Goal: Task Accomplishment & Management: Complete application form

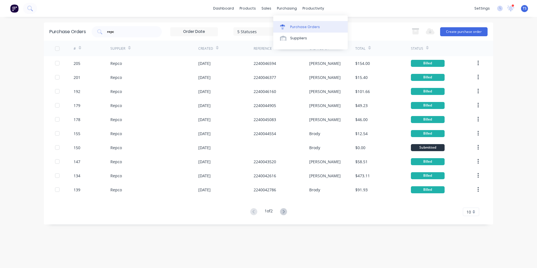
click at [306, 28] on div "Purchase Orders" at bounding box center [305, 26] width 30 height 5
drag, startPoint x: 120, startPoint y: 34, endPoint x: 128, endPoint y: 40, distance: 9.4
click at [121, 34] on input "repc" at bounding box center [130, 32] width 47 height 6
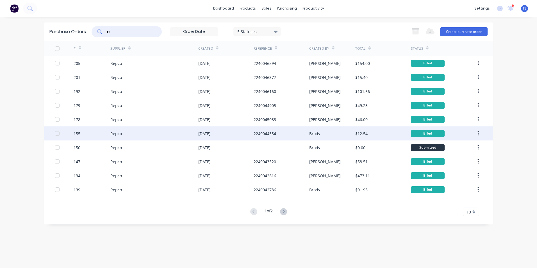
type input "r"
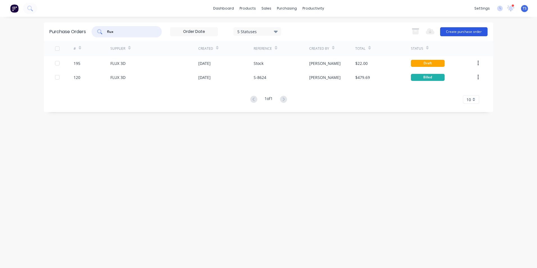
type input "flux"
click at [453, 30] on button "Create purchase order" at bounding box center [464, 31] width 48 height 9
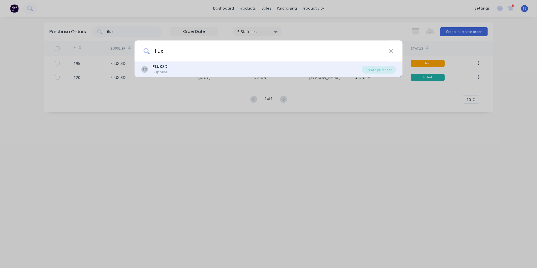
type input "flux"
click at [154, 69] on b "FLUX" at bounding box center [158, 67] width 10 height 6
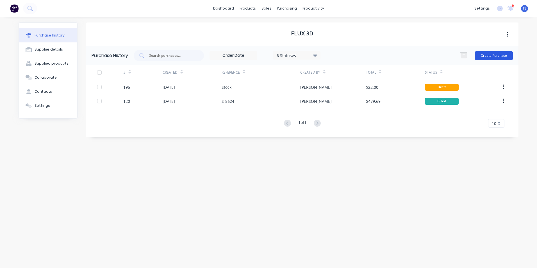
click at [491, 56] on button "Create Purchase" at bounding box center [494, 55] width 38 height 9
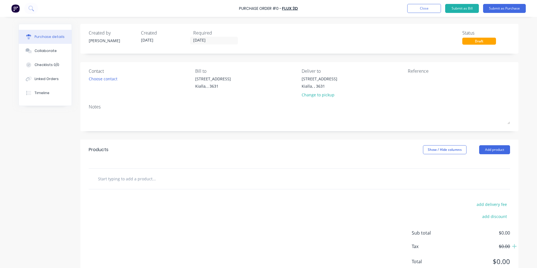
click at [128, 178] on input "text" at bounding box center [154, 178] width 112 height 11
type input "c"
click at [496, 150] on button "Add product" at bounding box center [495, 149] width 31 height 9
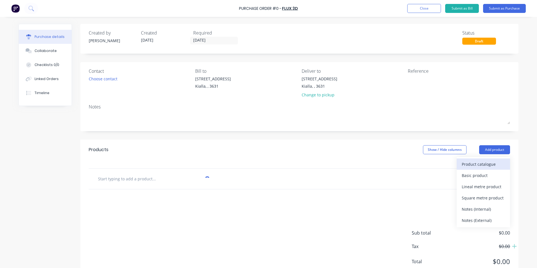
click at [481, 164] on div "Product catalogue" at bounding box center [483, 164] width 43 height 8
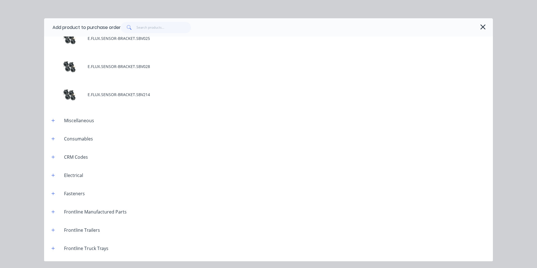
scroll to position [675, 0]
click at [482, 26] on icon "button" at bounding box center [483, 26] width 5 height 5
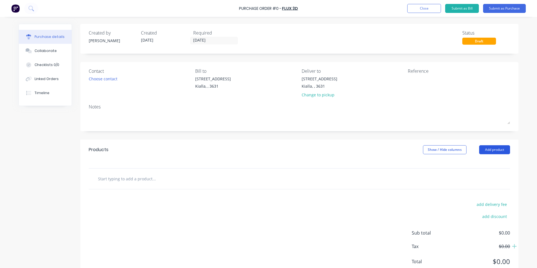
click at [490, 150] on button "Add product" at bounding box center [495, 149] width 31 height 9
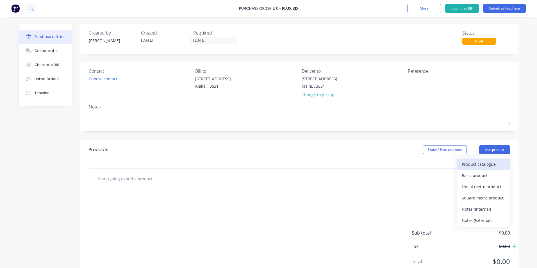
click at [479, 162] on div "Product catalogue" at bounding box center [483, 164] width 43 height 8
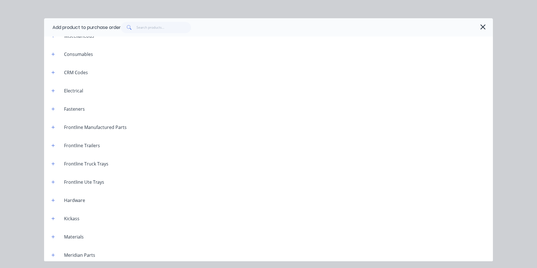
scroll to position [926, 0]
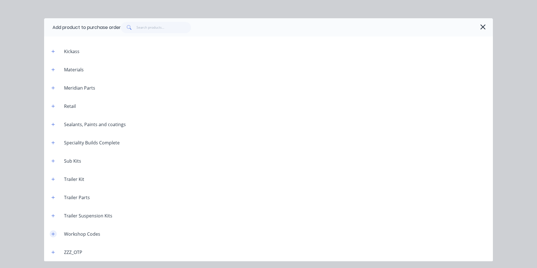
click at [54, 234] on icon "button" at bounding box center [52, 234] width 3 height 4
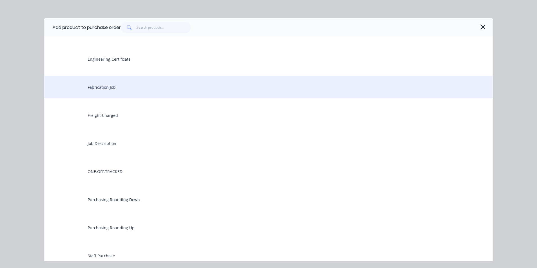
scroll to position [1151, 0]
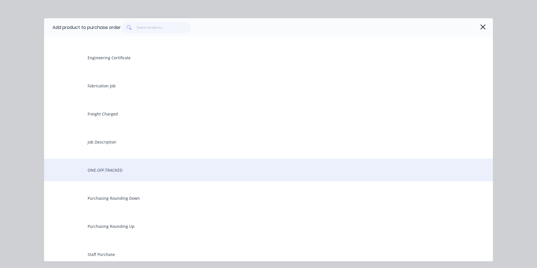
click at [121, 169] on div "ONE.OFF.TRACKED" at bounding box center [268, 170] width 449 height 22
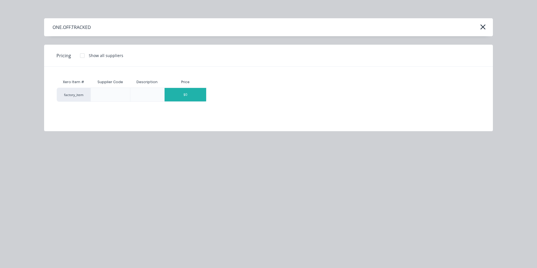
click at [202, 94] on div "$0" at bounding box center [186, 94] width 42 height 13
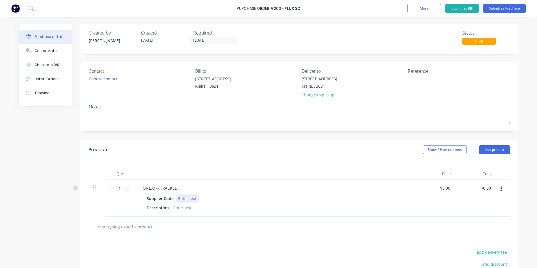
click at [182, 198] on div at bounding box center [187, 199] width 23 height 8
click at [178, 209] on div at bounding box center [182, 208] width 23 height 8
click at [389, 198] on div "Supplier Code CB001" at bounding box center [272, 199] width 257 height 8
click at [449, 188] on input "0.00" at bounding box center [446, 188] width 11 height 8
drag, startPoint x: 449, startPoint y: 186, endPoint x: 437, endPoint y: 187, distance: 12.1
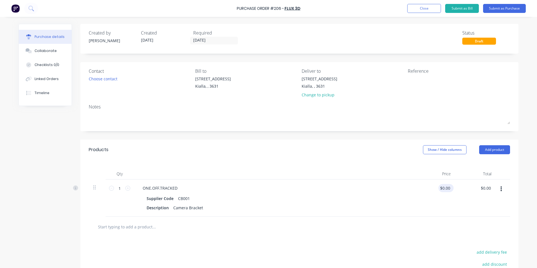
click at [439, 187] on div "$0.00 $0.00" at bounding box center [445, 188] width 13 height 8
click at [448, 188] on input "0.00" at bounding box center [446, 188] width 11 height 8
drag, startPoint x: 448, startPoint y: 188, endPoint x: 441, endPoint y: 189, distance: 7.5
click at [441, 189] on input "0.00" at bounding box center [446, 188] width 11 height 8
type input "$20.00"
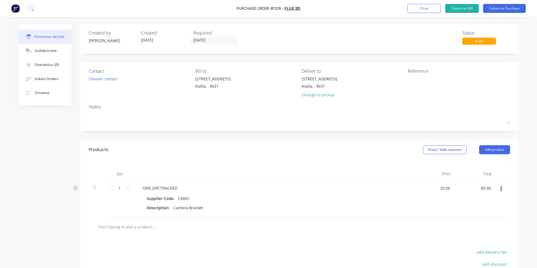
type input "$20.00"
click at [415, 198] on div "$20.00 20.00" at bounding box center [435, 198] width 41 height 37
click at [130, 227] on input "text" at bounding box center [154, 226] width 112 height 11
drag, startPoint x: 176, startPoint y: 231, endPoint x: 194, endPoint y: 236, distance: 19.2
click at [176, 231] on input "text" at bounding box center [154, 226] width 112 height 11
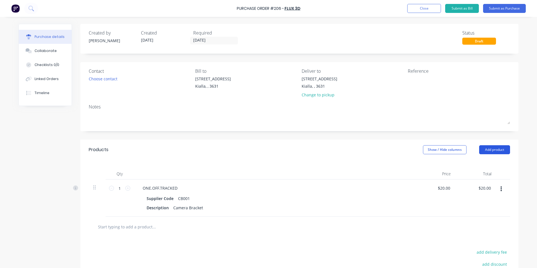
click at [494, 150] on button "Add product" at bounding box center [495, 149] width 31 height 9
click at [480, 165] on div "Product catalogue" at bounding box center [483, 164] width 43 height 8
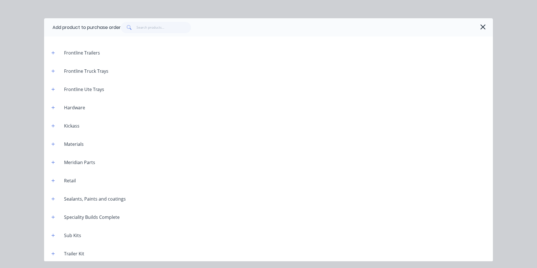
scroll to position [926, 0]
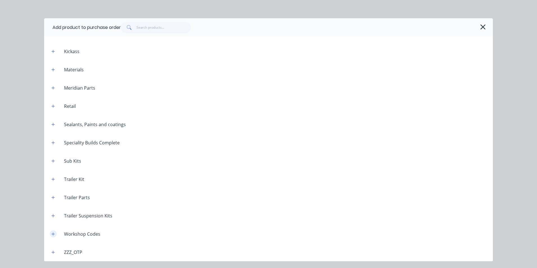
click at [54, 234] on icon "button" at bounding box center [52, 234] width 3 height 4
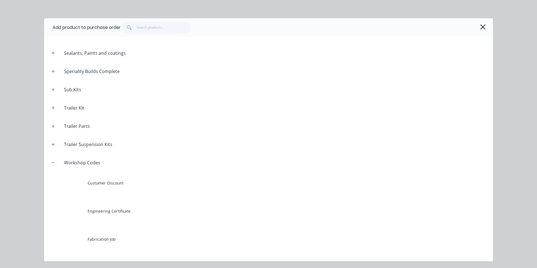
scroll to position [1095, 0]
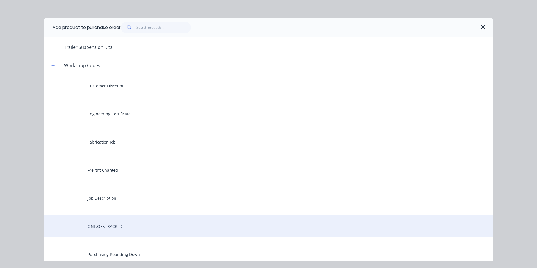
click at [115, 225] on div "ONE.OFF.TRACKED" at bounding box center [268, 226] width 449 height 22
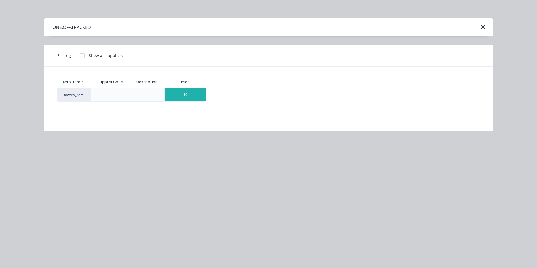
click at [200, 96] on div "$0" at bounding box center [186, 94] width 42 height 13
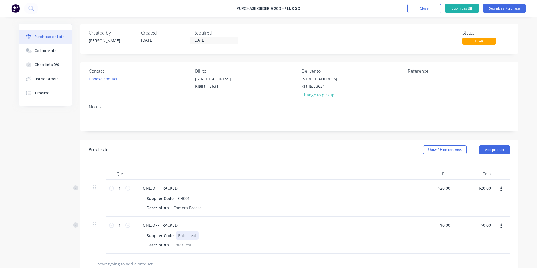
click at [187, 235] on div at bounding box center [187, 236] width 23 height 8
click at [175, 244] on div at bounding box center [182, 245] width 23 height 8
click at [449, 225] on input "0.00" at bounding box center [446, 225] width 11 height 8
type input "0"
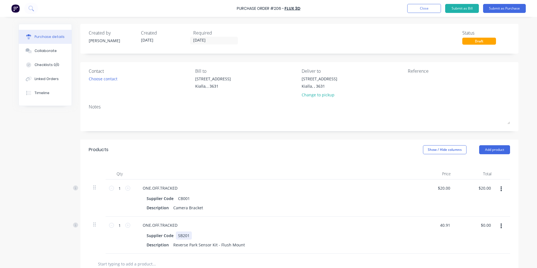
type input "$40.91"
click at [332, 231] on div "ONE.OFF.TRACKED Supplier Code SB201 Description Reverse Park Sensor Kit - Flush…" at bounding box center [274, 235] width 281 height 37
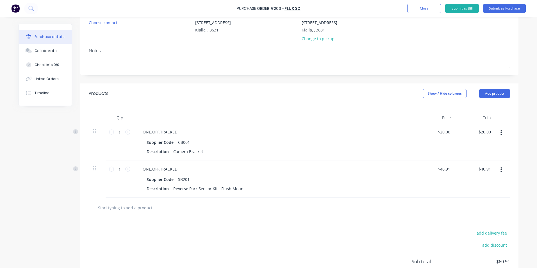
click at [142, 207] on input "text" at bounding box center [154, 207] width 112 height 11
click at [487, 92] on button "Add product" at bounding box center [495, 93] width 31 height 9
click at [478, 110] on div "Product catalogue" at bounding box center [483, 108] width 43 height 8
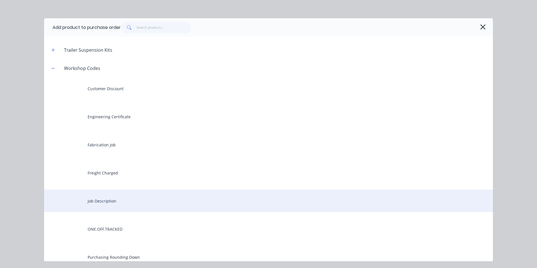
scroll to position [1096, 0]
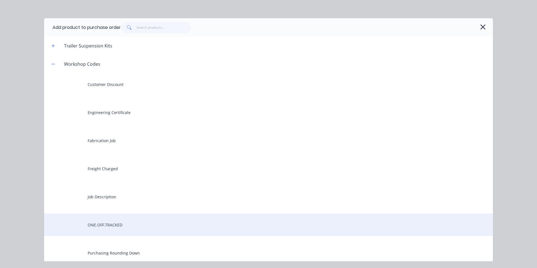
click at [101, 224] on div "ONE.OFF.TRACKED" at bounding box center [268, 225] width 449 height 22
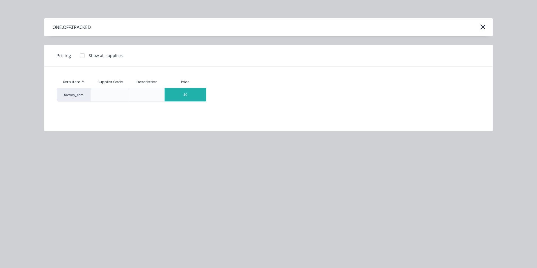
click at [199, 95] on div "$0" at bounding box center [186, 94] width 42 height 13
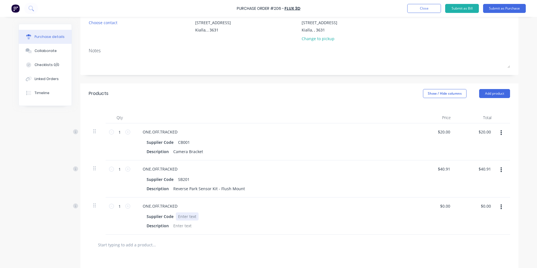
click at [178, 217] on div at bounding box center [187, 217] width 23 height 8
click at [184, 228] on div at bounding box center [182, 226] width 23 height 8
click at [265, 225] on div "Description Tail Light Patch Adapter Harness" at bounding box center [272, 226] width 257 height 8
drag, startPoint x: 449, startPoint y: 207, endPoint x: 489, endPoint y: 219, distance: 42.0
click at [449, 207] on input "0.00" at bounding box center [446, 206] width 11 height 8
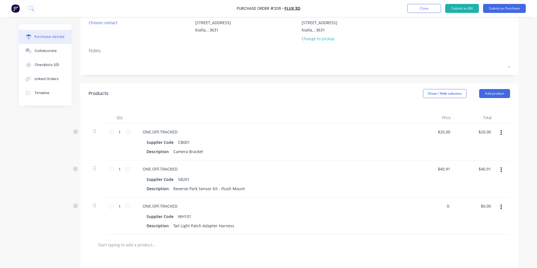
type input "0"
type input "$44.00"
click at [369, 227] on div "Description Tail Light Patch Adapter Harness" at bounding box center [272, 226] width 257 height 8
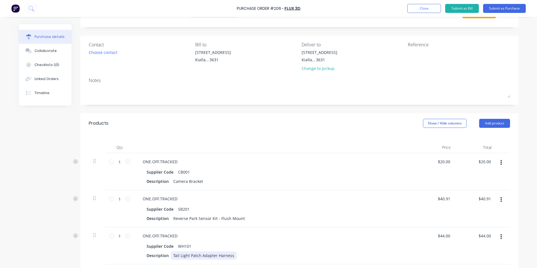
scroll to position [0, 0]
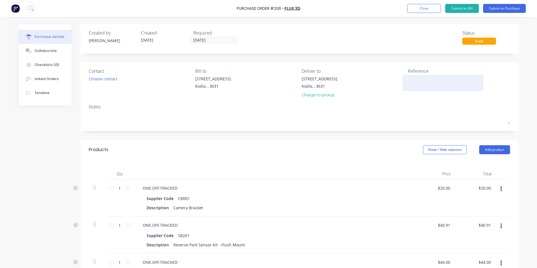
click at [408, 79] on textarea at bounding box center [443, 82] width 70 height 13
type textarea "[PERSON_NAME]"
type textarea "x"
type textarea "[PERSON_NAME]"
type textarea "x"
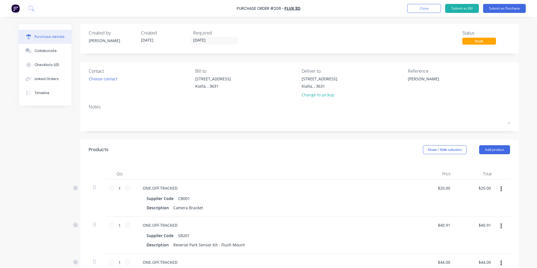
type textarea "[PERSON_NAME]"
drag, startPoint x: 369, startPoint y: 106, endPoint x: 374, endPoint y: 88, distance: 18.8
click at [369, 104] on div "Notes" at bounding box center [300, 106] width 422 height 7
click at [491, 7] on button "Submit as Purchase" at bounding box center [505, 8] width 43 height 9
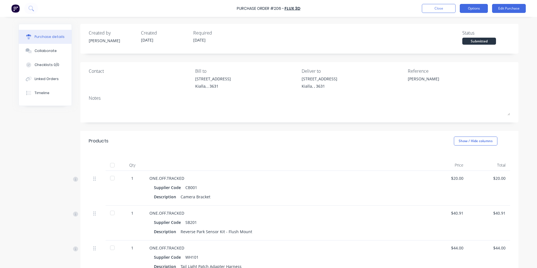
click at [475, 8] on button "Options" at bounding box center [474, 8] width 28 height 9
click at [38, 80] on div "Linked Orders" at bounding box center [47, 78] width 24 height 5
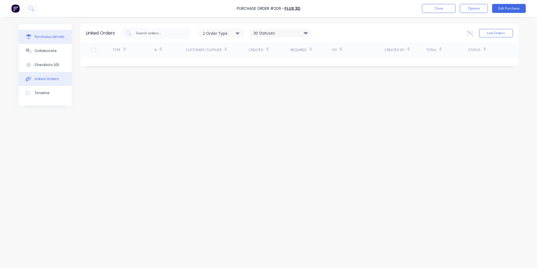
click at [52, 33] on button "Purchase details" at bounding box center [45, 37] width 53 height 14
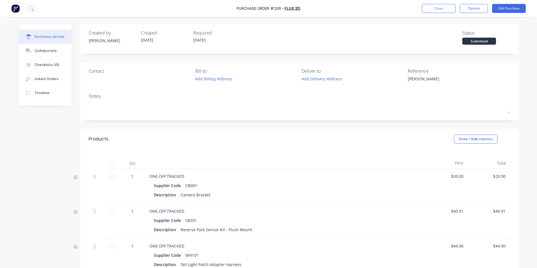
type textarea "x"
